Goal: Task Accomplishment & Management: Complete application form

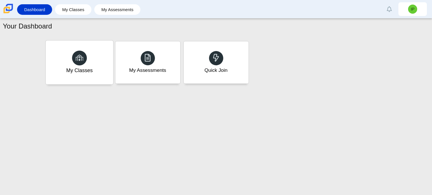
click at [59, 72] on div "My Classes" at bounding box center [80, 62] width 68 height 44
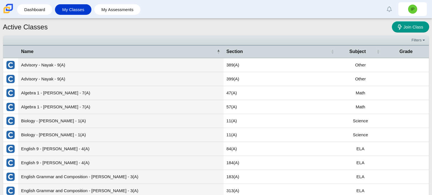
click at [72, 64] on td "Advisory - Nayak - 9(A)" at bounding box center [120, 65] width 205 height 14
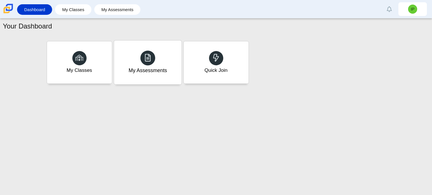
click at [161, 54] on div "My Assessments" at bounding box center [148, 62] width 68 height 44
click at [227, 65] on div "Quick Join" at bounding box center [216, 62] width 68 height 44
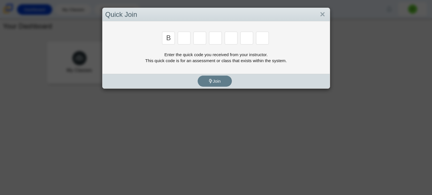
type input "b"
type input "m"
type input "3"
type input "5"
type input "3"
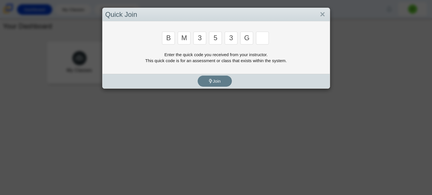
type input "g"
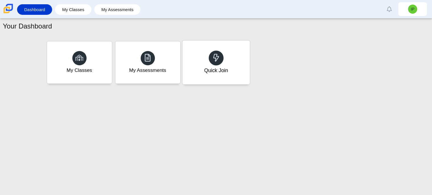
type input "b"
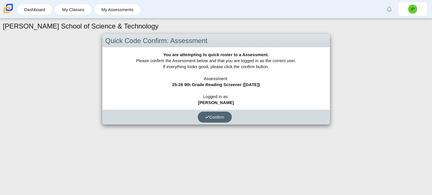
click at [225, 116] on button "Confirm" at bounding box center [215, 116] width 34 height 11
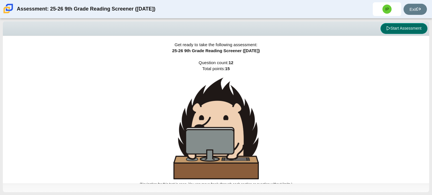
click at [406, 32] on button "Start Assessment" at bounding box center [404, 28] width 47 height 11
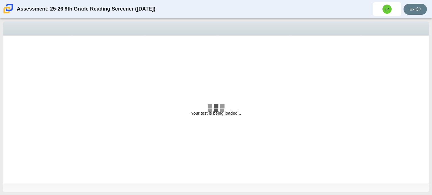
select select "ccc5b315-3c7c-471c-bf90-f22c8299c798"
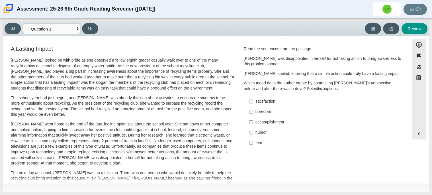
click at [246, 145] on label "fear fear" at bounding box center [323, 143] width 156 height 10
click at [249, 145] on input "fear fear" at bounding box center [251, 143] width 4 height 10
checkbox input "true"
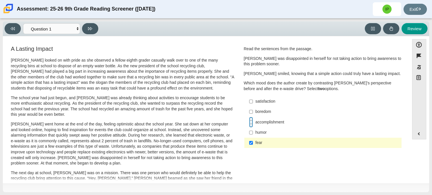
click at [249, 119] on input "accomplishment accomplishment" at bounding box center [251, 122] width 4 height 10
checkbox input "true"
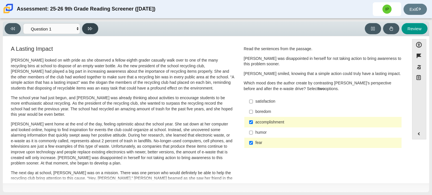
click at [87, 30] on button at bounding box center [90, 28] width 16 height 11
select select "0ff64528-ffd7-428d-b192-babfaadd44e8"
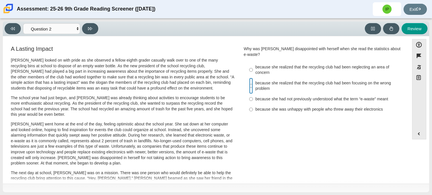
click at [249, 82] on input "because she realized that the recycling club had been focusing on the wrong pro…" at bounding box center [251, 86] width 4 height 16
radio input "true"
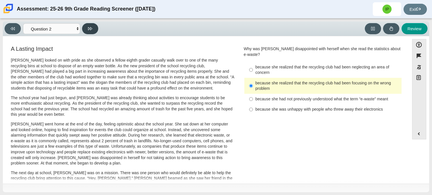
click at [86, 27] on button at bounding box center [90, 28] width 16 height 11
select select "7ce3d843-6974-4858-901c-1ff39630e843"
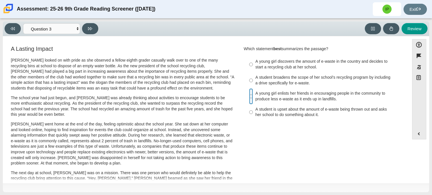
click at [250, 99] on input "A young girl enlists her friends in encouraging people in the community to prod…" at bounding box center [251, 96] width 4 height 16
radio input "true"
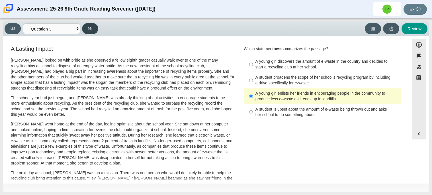
click at [91, 24] on button at bounding box center [90, 28] width 16 height 11
select select "ca9ea0f1-49c5-4bd1-83b0-472c18652b42"
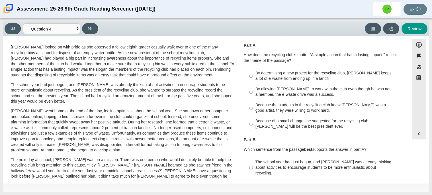
scroll to position [7, 0]
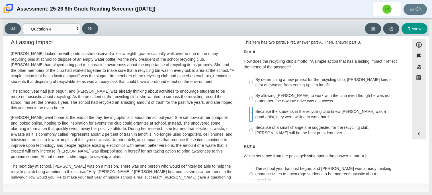
click at [249, 118] on input "Because the students in the recycling club knew [PERSON_NAME] was a good artist…" at bounding box center [251, 114] width 4 height 16
radio input "true"
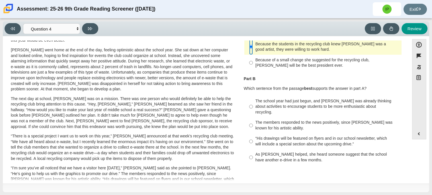
scroll to position [76, 0]
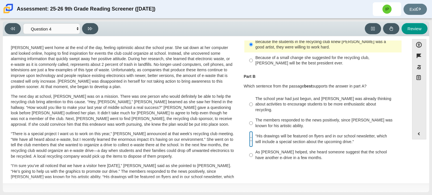
click at [249, 132] on input "“His drawings will be featured on flyers and in our school newsletter, which wi…" at bounding box center [251, 139] width 4 height 16
radio input "true"
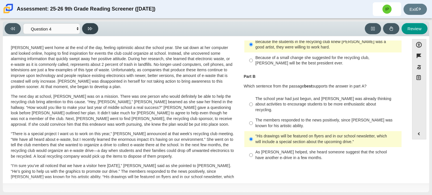
click at [88, 26] on icon at bounding box center [90, 28] width 4 height 4
select select "e41f1a79-e29f-4095-8030-a53364015bed"
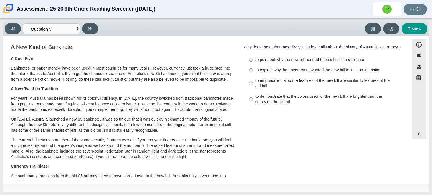
scroll to position [0, 0]
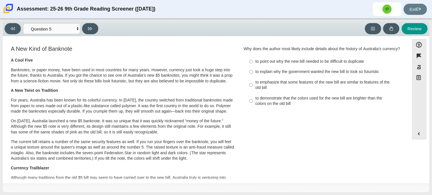
click at [253, 63] on label "to point out why the new bill needed to be difficult to duplicate to point out …" at bounding box center [323, 61] width 156 height 10
click at [253, 63] on input "to point out why the new bill needed to be difficult to duplicate to point out …" at bounding box center [251, 61] width 4 height 10
radio input "true"
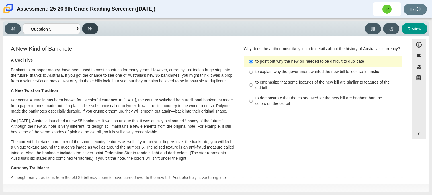
click at [92, 25] on button at bounding box center [90, 28] width 16 height 11
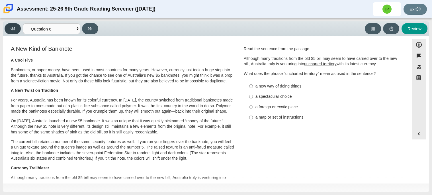
click at [13, 27] on icon at bounding box center [13, 28] width 4 height 4
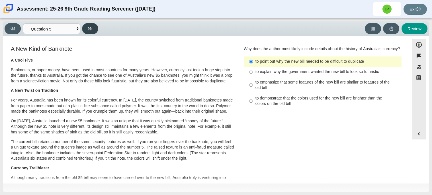
click at [94, 30] on button at bounding box center [90, 28] width 16 height 11
select select "69146e31-7b3d-4a3e-9ce6-f30c24342ae0"
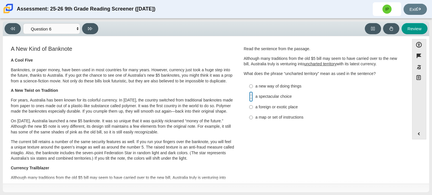
click at [250, 100] on input "a spectacular choice a spectacular choice" at bounding box center [251, 96] width 4 height 10
radio input "true"
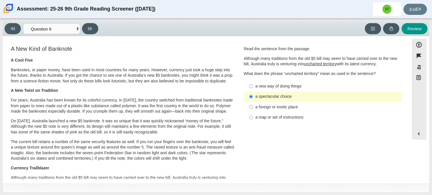
click at [284, 88] on div "a new way of doing things" at bounding box center [327, 86] width 144 height 6
click at [253, 88] on input "a new way of doing things a new way of doing things" at bounding box center [251, 86] width 4 height 10
radio input "true"
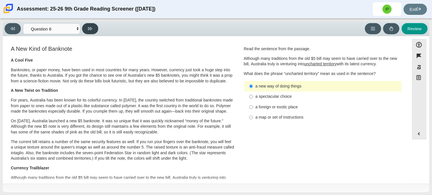
click at [96, 28] on button at bounding box center [90, 28] width 16 height 11
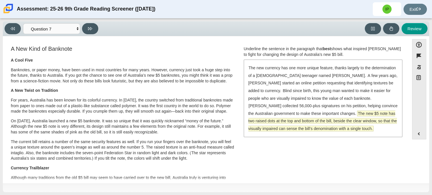
click at [355, 111] on span "The new $5 note has two raised dots at the top and bottom of the bill, beside t…" at bounding box center [322, 121] width 149 height 20
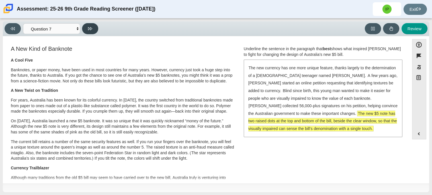
click at [90, 26] on icon at bounding box center [90, 28] width 4 height 4
select select "ea8338c2-a6a3-418e-a305-2b963b54a290"
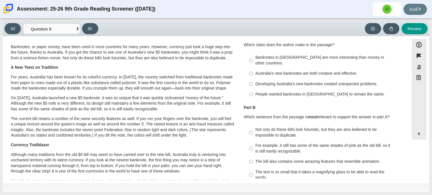
scroll to position [21, 0]
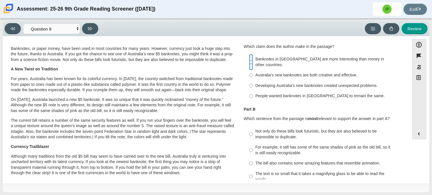
click at [249, 59] on input "Banknotes in [GEOGRAPHIC_DATA] are more interesting than money in other countri…" at bounding box center [251, 62] width 4 height 16
radio input "true"
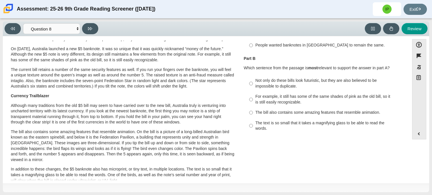
scroll to position [71, 0]
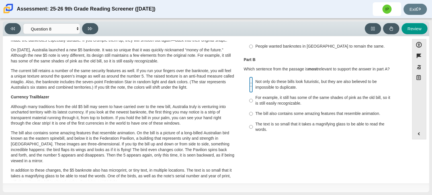
click at [250, 79] on input "Not only do these bills look futuristic, but they are also believed to be impos…" at bounding box center [251, 85] width 4 height 16
radio input "true"
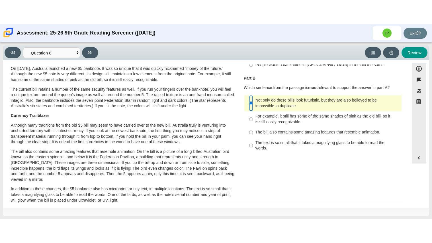
scroll to position [79, 0]
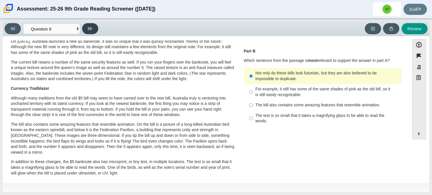
click at [88, 26] on button at bounding box center [90, 28] width 16 height 11
select select "89f058d6-b15c-4ef5-a4b3-fdaffb8868b6"
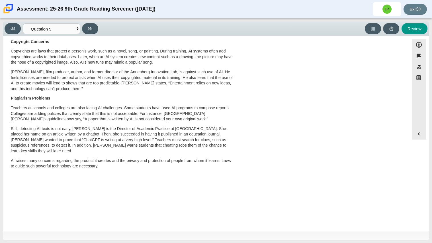
scroll to position [0, 0]
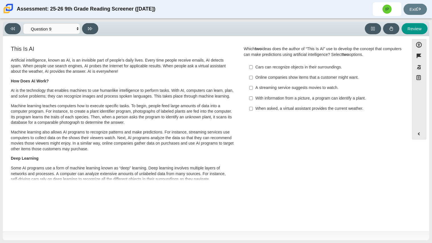
click at [306, 90] on div "A streaming service suggests movies to watch." at bounding box center [327, 88] width 144 height 6
click at [253, 90] on input "A streaming service suggests movies to watch. A streaming service suggests movi…" at bounding box center [251, 88] width 4 height 10
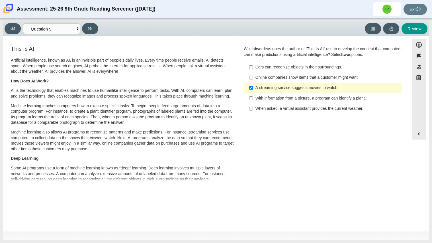
click at [288, 85] on div "A streaming service suggests movies to watch." at bounding box center [327, 88] width 144 height 6
click at [253, 85] on input "A streaming service suggests movies to watch. A streaming service suggests movi…" at bounding box center [251, 88] width 4 height 10
checkbox input "false"
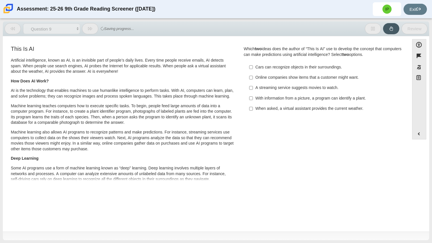
click at [289, 69] on div "Cars can recognize objects in their surroundings." at bounding box center [327, 67] width 144 height 6
click at [253, 69] on input "Cars can recognize objects in their surroundings. Cars can recognize objects in…" at bounding box center [251, 67] width 4 height 10
checkbox input "true"
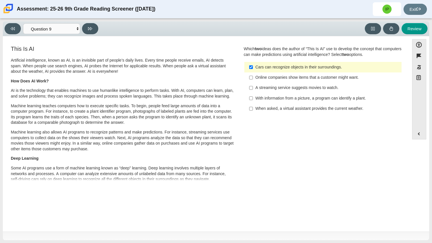
click at [286, 110] on div "When asked, a virtual assistant provides the current weather." at bounding box center [327, 109] width 144 height 6
click at [253, 110] on input "When asked, a virtual assistant provides the current weather. When asked, a vir…" at bounding box center [251, 108] width 4 height 10
checkbox input "true"
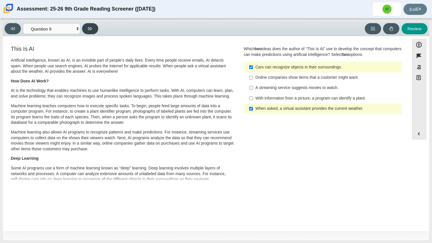
click at [96, 31] on button at bounding box center [90, 28] width 16 height 11
select select "cdf3c14e-a918-44d1-9b63-3db0fa81641e"
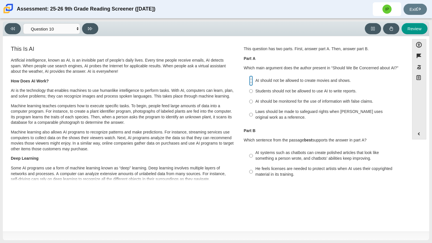
click at [249, 80] on input "AI should not be allowed to create movies and shows. AI should not be allowed t…" at bounding box center [251, 80] width 4 height 10
radio input "true"
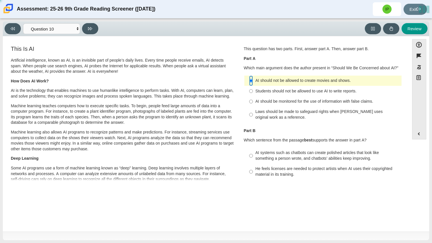
click at [249, 80] on input "AI should not be allowed to create movies and shows. AI should not be allowed t…" at bounding box center [251, 80] width 4 height 10
click at [252, 102] on label "AI should be monitored for the use of information with false claims. AI should …" at bounding box center [323, 101] width 156 height 10
click at [252, 102] on input "AI should be monitored for the use of information with false claims. AI should …" at bounding box center [251, 101] width 4 height 10
radio input "true"
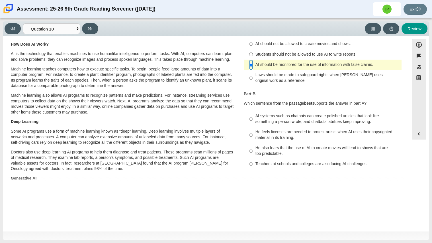
scroll to position [36, 0]
click at [249, 133] on input "He feels licenses are needed to protect artists when AI uses their copyrighted …" at bounding box center [251, 135] width 4 height 16
radio input "true"
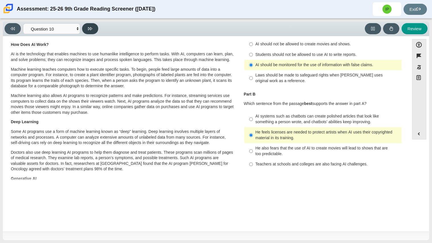
click at [93, 25] on button at bounding box center [90, 28] width 16 height 11
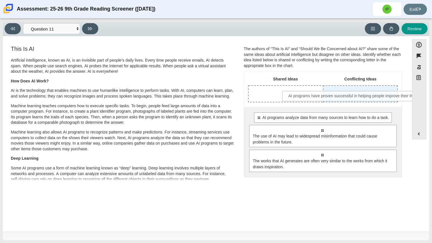
drag, startPoint x: 304, startPoint y: 114, endPoint x: 336, endPoint y: 93, distance: 38.8
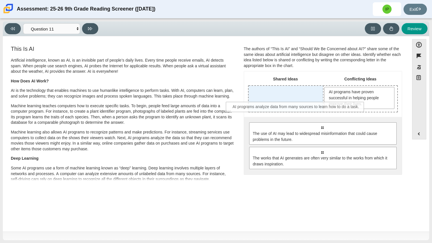
drag, startPoint x: 308, startPoint y: 127, endPoint x: 282, endPoint y: 106, distance: 33.3
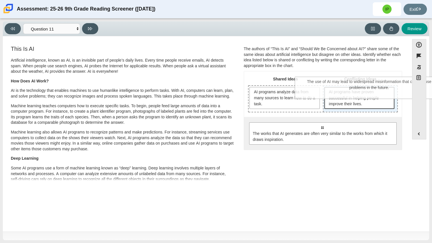
drag, startPoint x: 305, startPoint y: 136, endPoint x: 353, endPoint y: 91, distance: 65.5
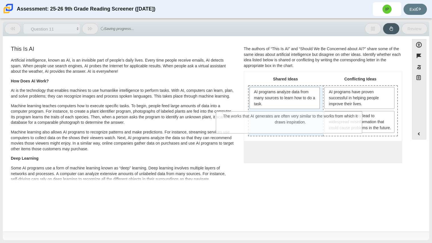
drag, startPoint x: 306, startPoint y: 163, endPoint x: 274, endPoint y: 122, distance: 51.6
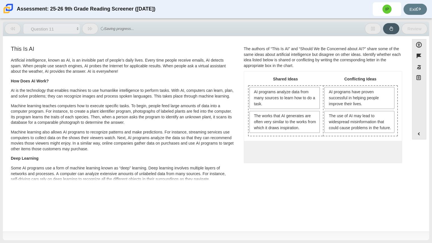
click at [263, 163] on div "0 possible responses, all responses have been moved out of possible responses p…" at bounding box center [323, 152] width 158 height 22
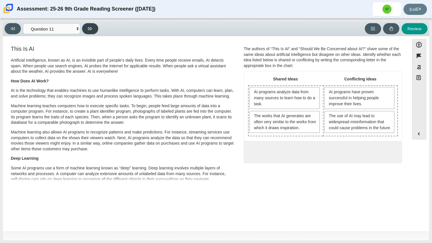
click at [87, 28] on button at bounding box center [90, 28] width 16 height 11
select select "c3effed4-44ce-4a19-bd96-1787f34e9b4c"
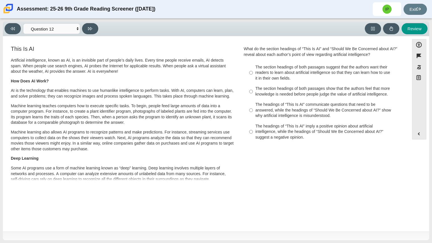
click at [251, 92] on label "The section headings of both passages show that the authors feel that more know…" at bounding box center [323, 91] width 156 height 16
click at [251, 92] on input "The section headings of both passages show that the authors feel that more know…" at bounding box center [251, 91] width 4 height 16
radio input "true"
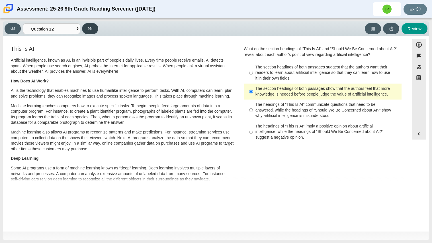
click at [96, 28] on button at bounding box center [90, 28] width 16 height 11
select select "review"
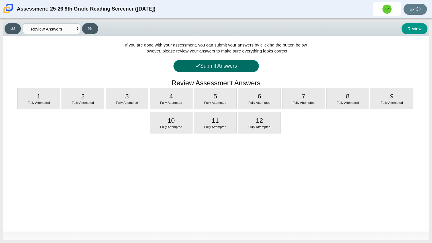
click at [199, 63] on button "Submit Answers" at bounding box center [215, 66] width 85 height 12
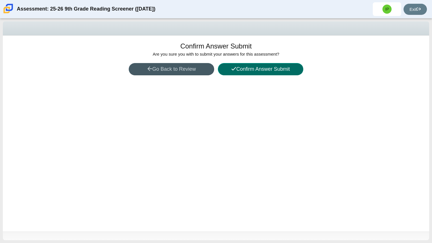
click at [236, 69] on button "Confirm Answer Submit" at bounding box center [260, 69] width 85 height 12
